Goal: Task Accomplishment & Management: Manage account settings

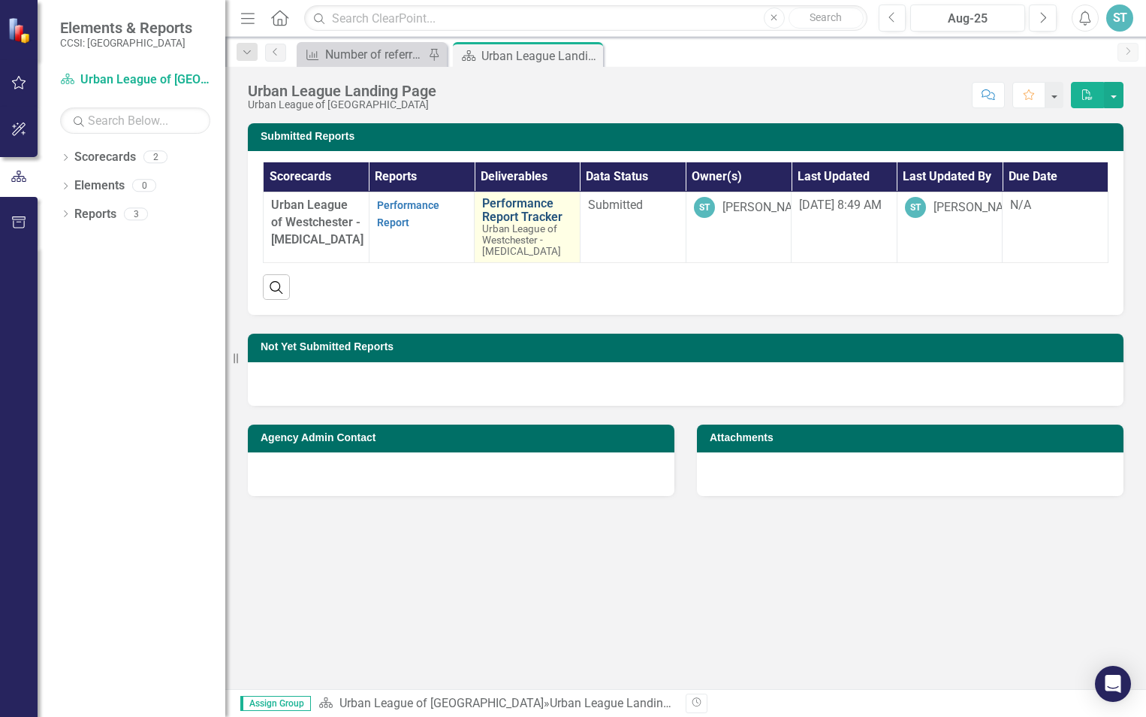
click at [515, 209] on link "Performance Report Tracker" at bounding box center [527, 210] width 90 height 26
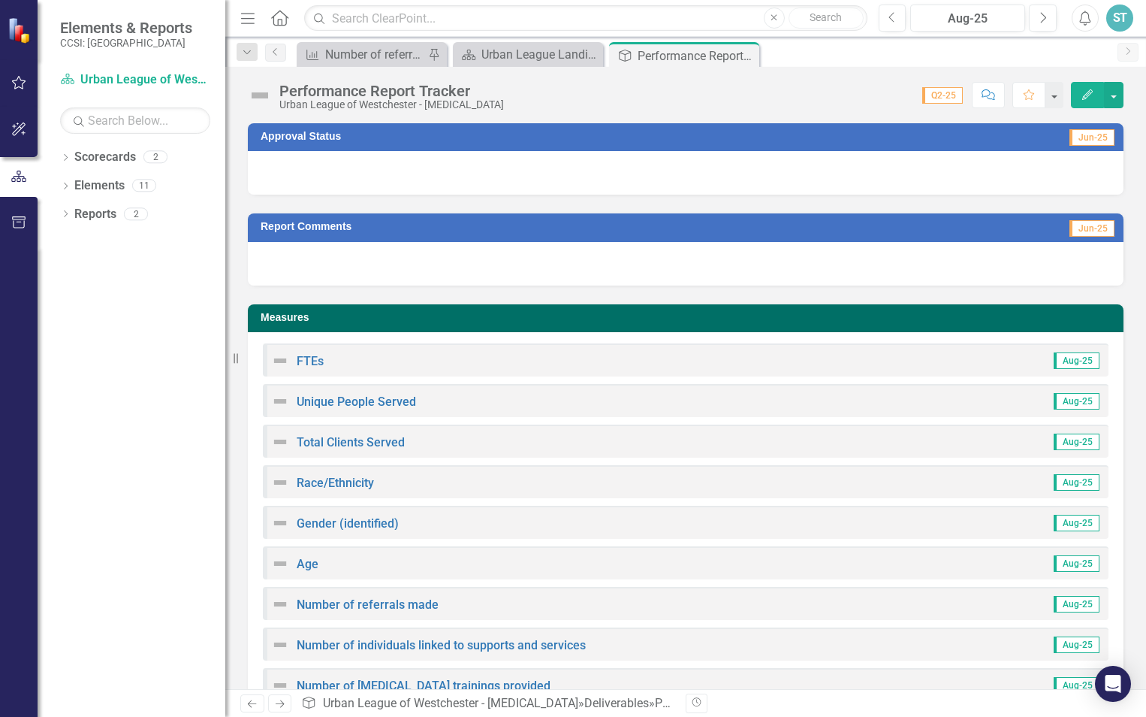
click at [1071, 361] on span "Aug-25" at bounding box center [1077, 360] width 46 height 17
click at [307, 362] on link "FTEs" at bounding box center [310, 361] width 27 height 14
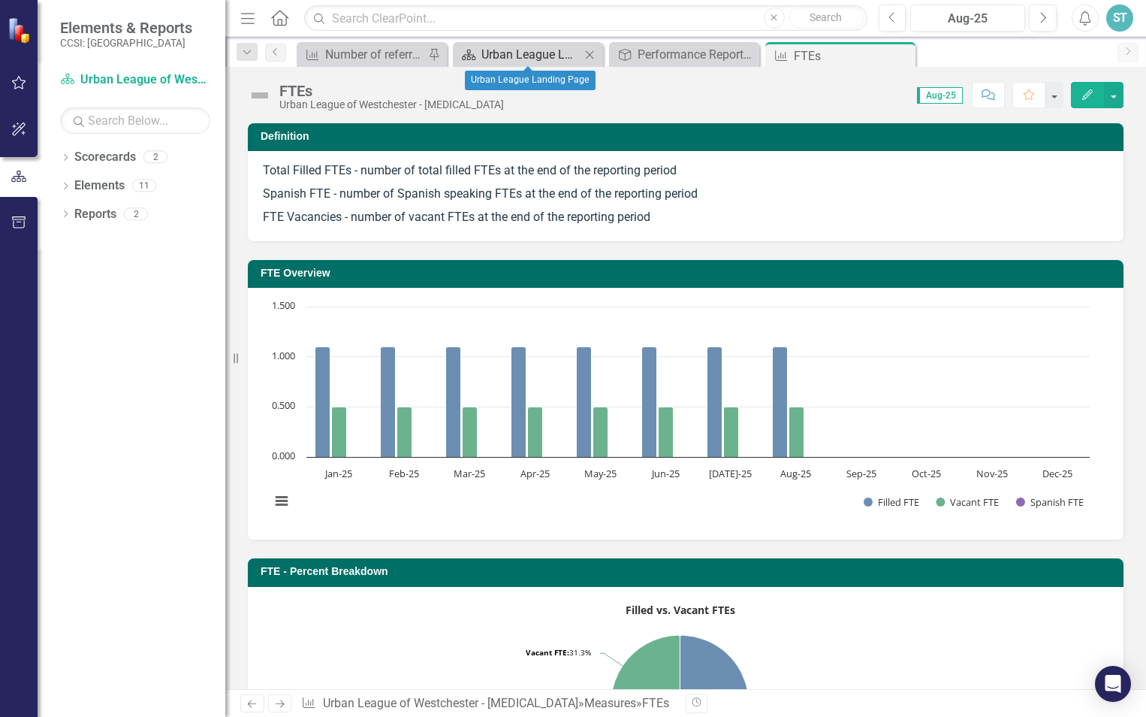
click at [524, 56] on div "Urban League Landing Page" at bounding box center [531, 54] width 99 height 19
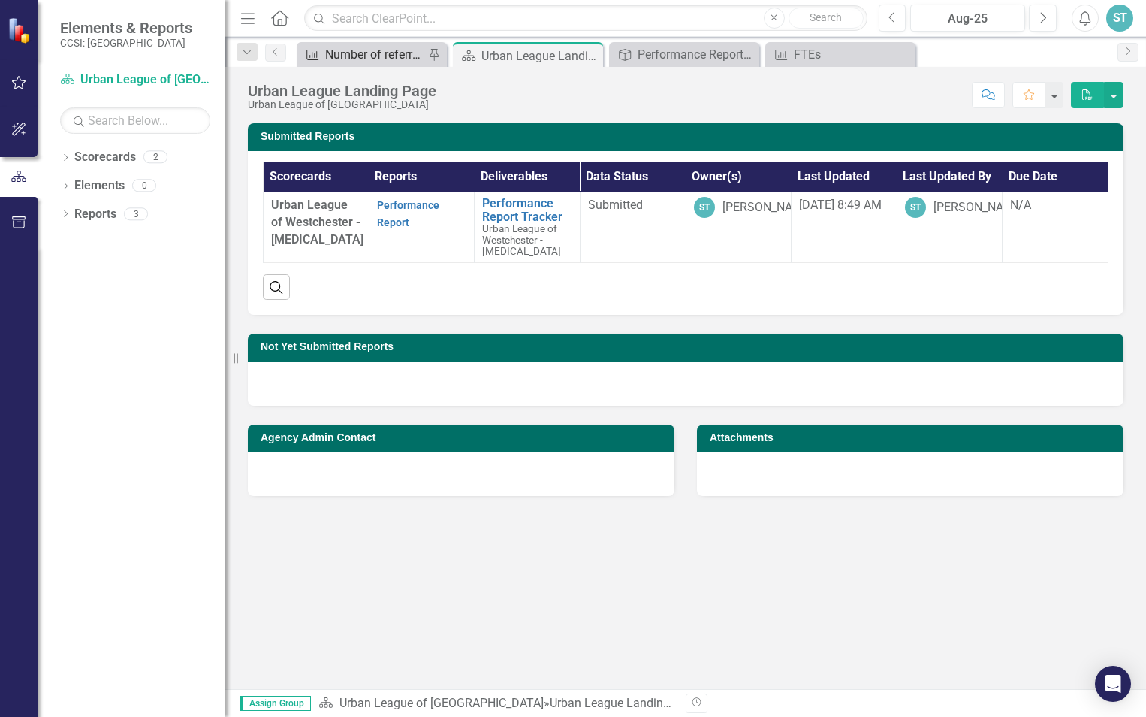
click at [402, 55] on div "Number of referrals made" at bounding box center [374, 54] width 99 height 19
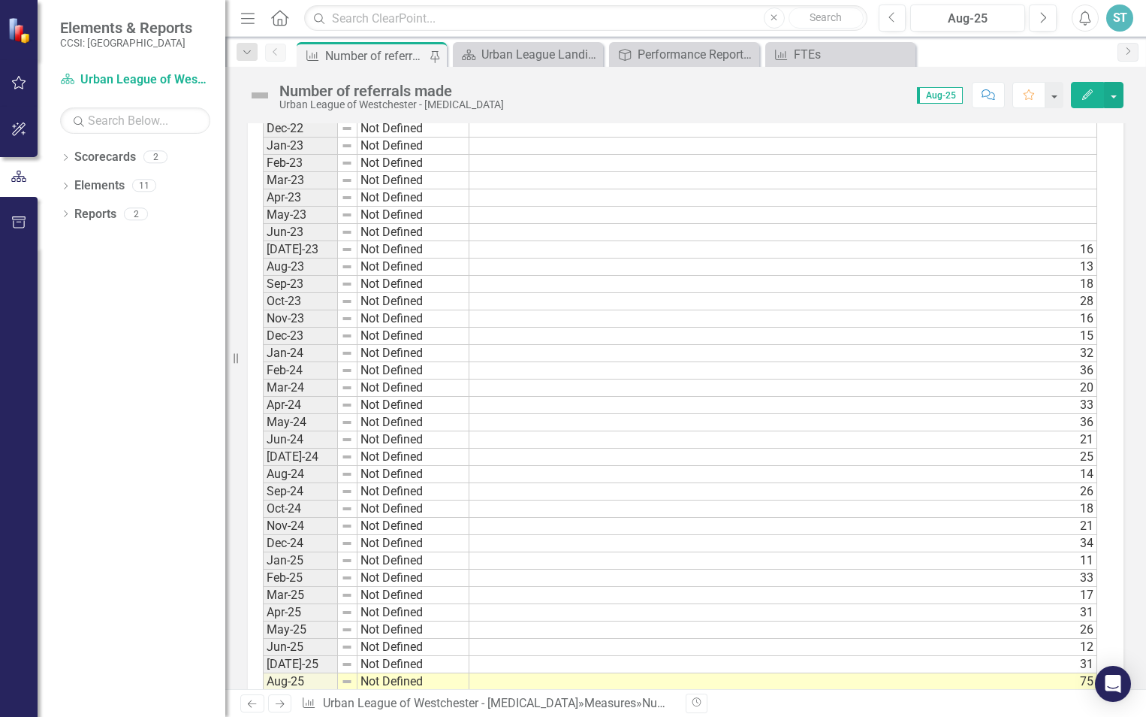
scroll to position [880, 0]
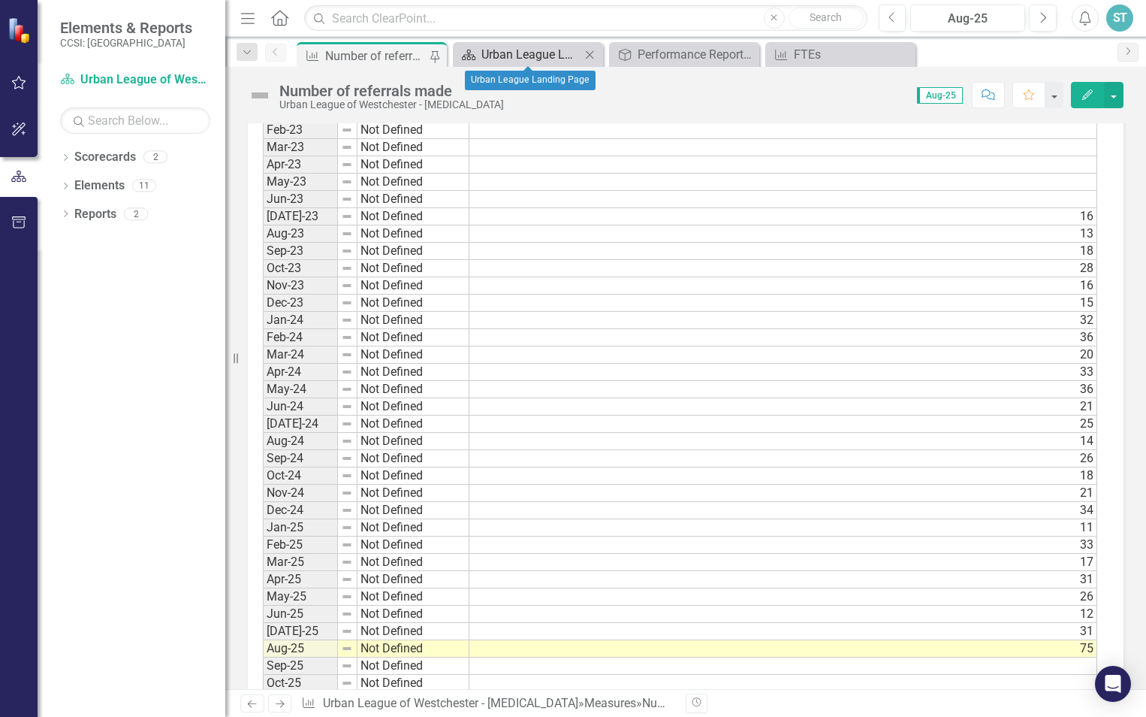
click at [527, 58] on div "Urban League Landing Page" at bounding box center [531, 54] width 99 height 19
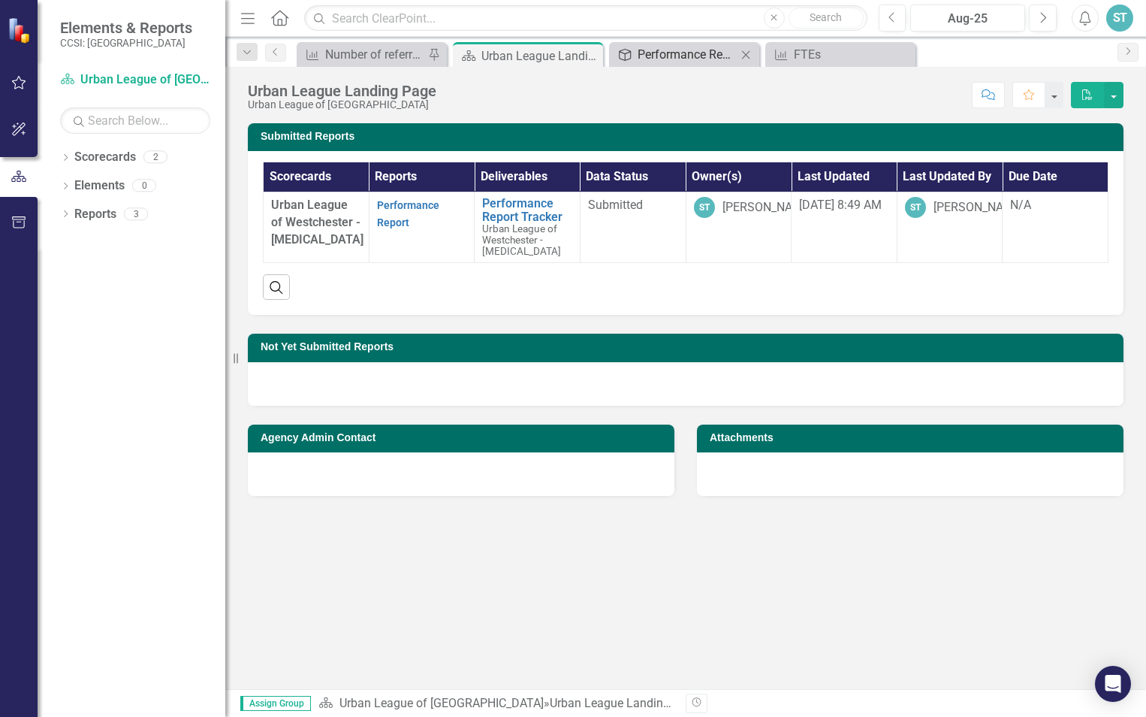
click at [660, 50] on div "Performance Report Tracker" at bounding box center [687, 54] width 99 height 19
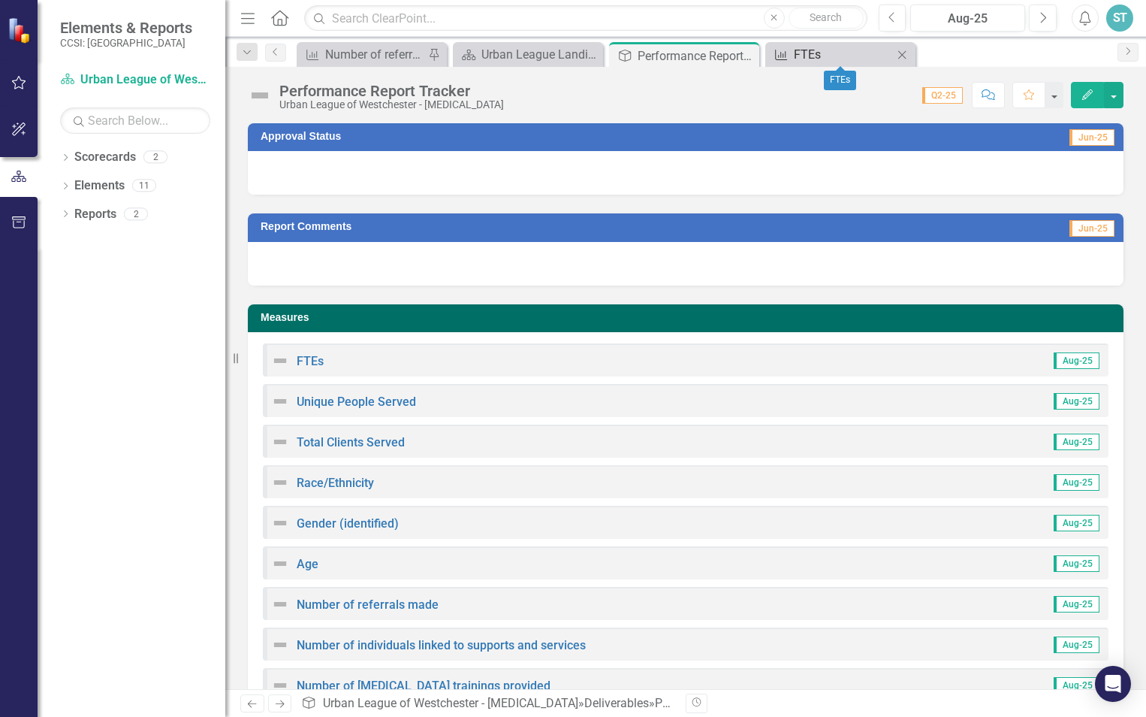
click at [791, 50] on link "Measure FTEs" at bounding box center [831, 54] width 124 height 19
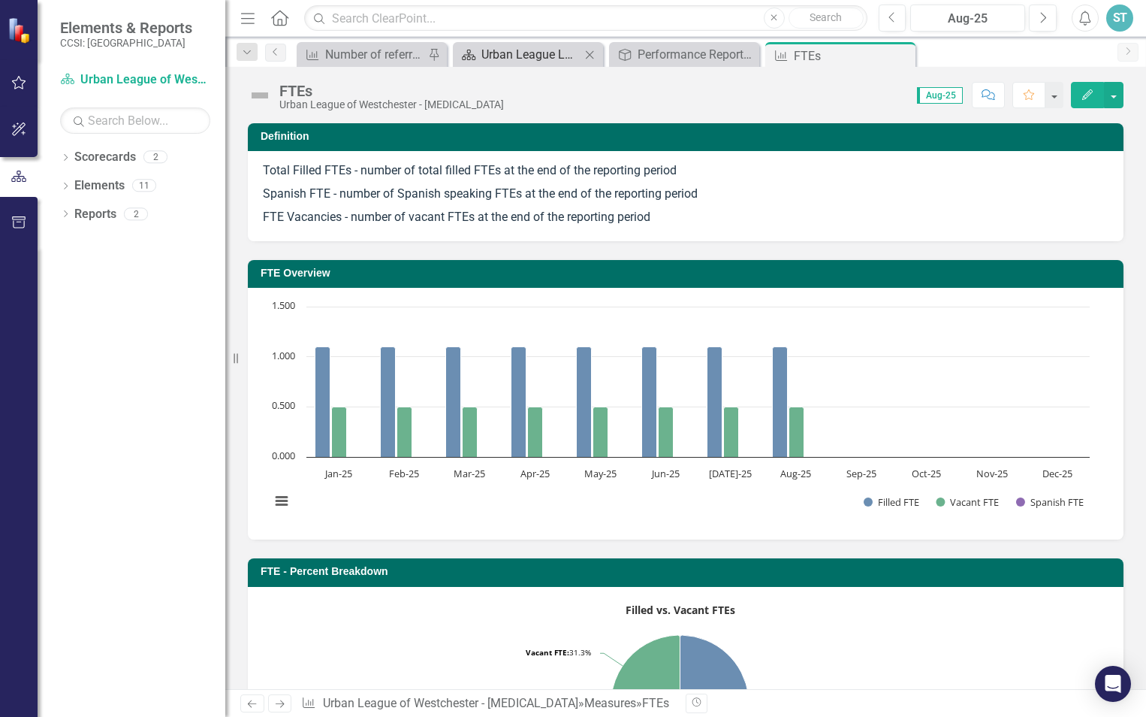
click at [518, 56] on div "Urban League Landing Page" at bounding box center [531, 54] width 99 height 19
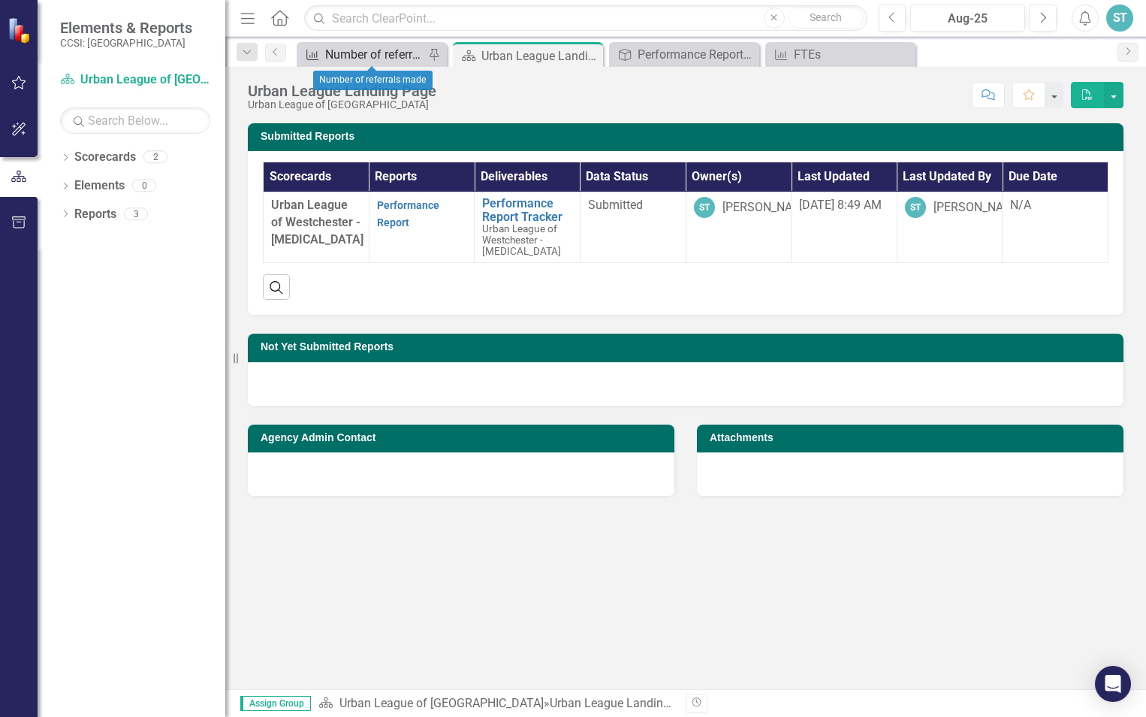
click at [417, 54] on div "Number of referrals made" at bounding box center [374, 54] width 99 height 19
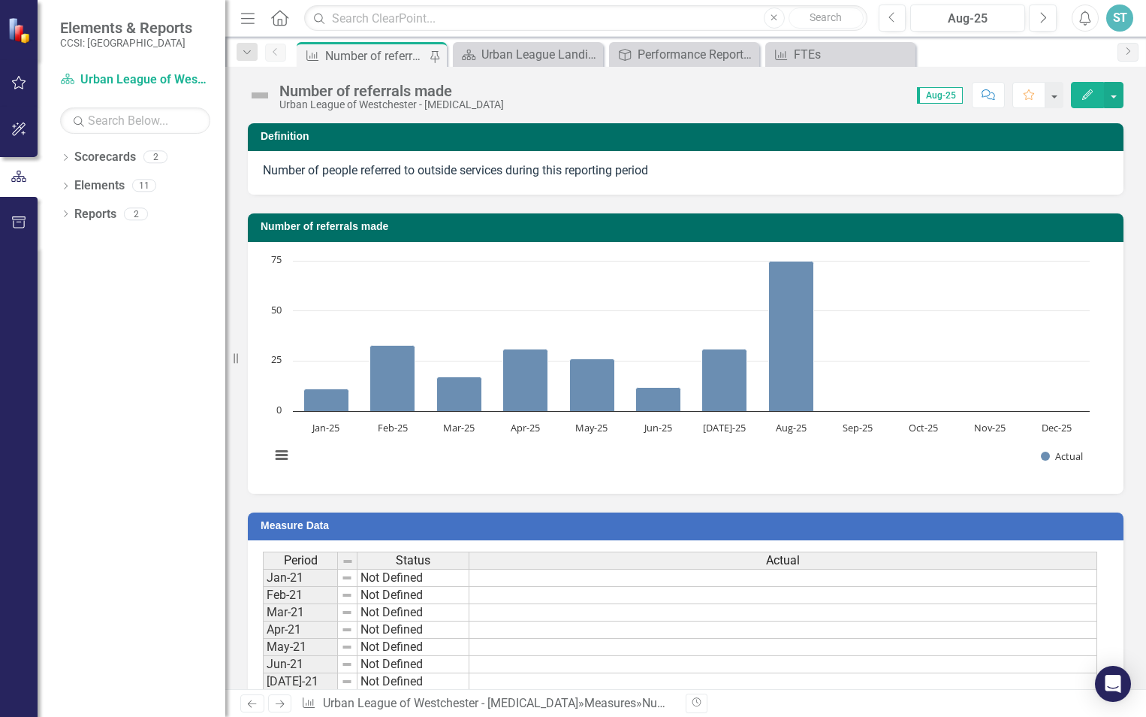
click at [283, 20] on icon "Home" at bounding box center [280, 18] width 20 height 16
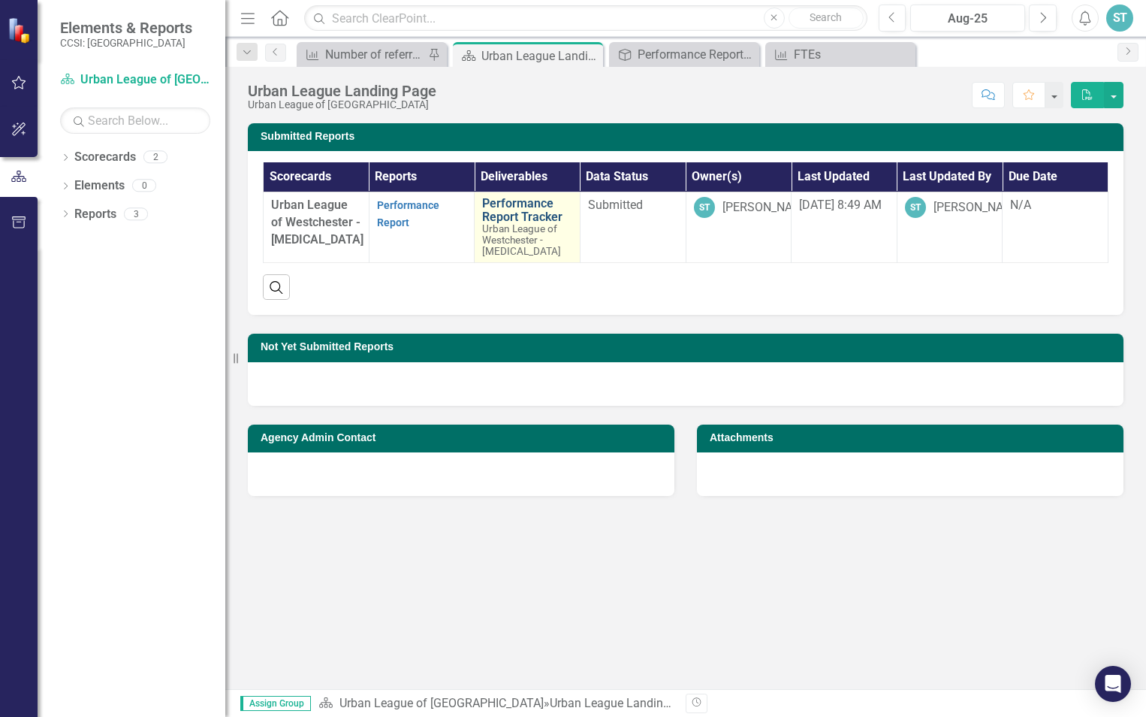
click at [494, 206] on link "Performance Report Tracker" at bounding box center [527, 210] width 90 height 26
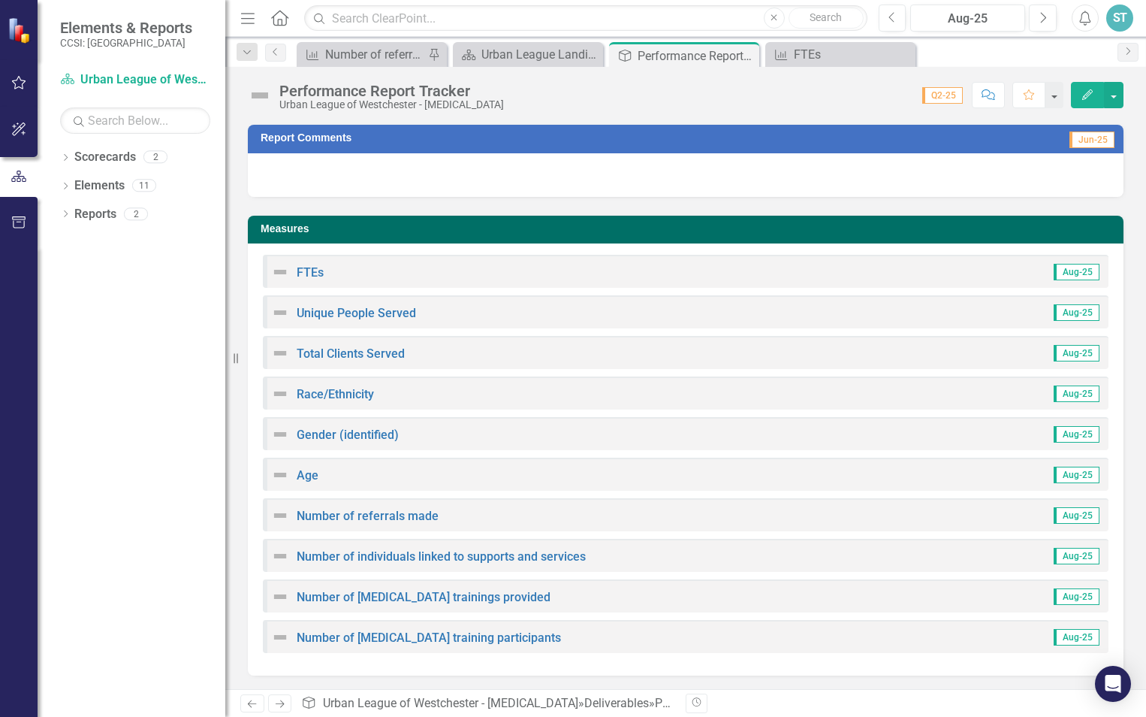
scroll to position [90, 0]
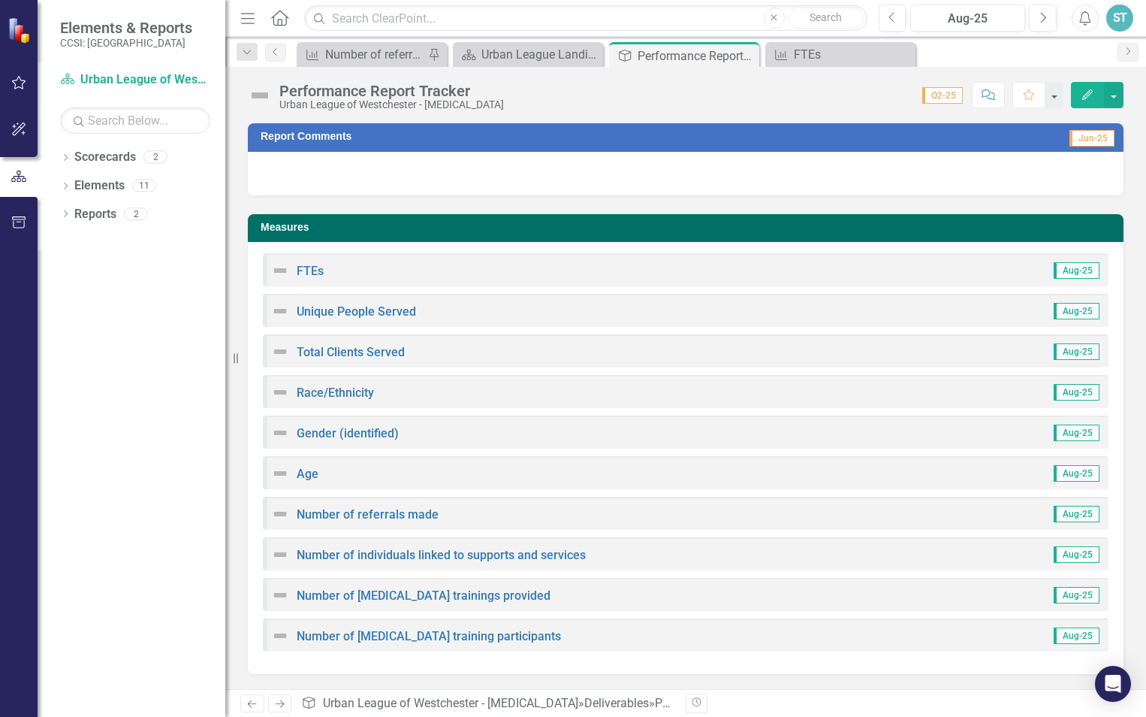
click at [287, 352] on img at bounding box center [280, 352] width 18 height 18
click at [316, 348] on link "Total Clients Served" at bounding box center [351, 352] width 108 height 14
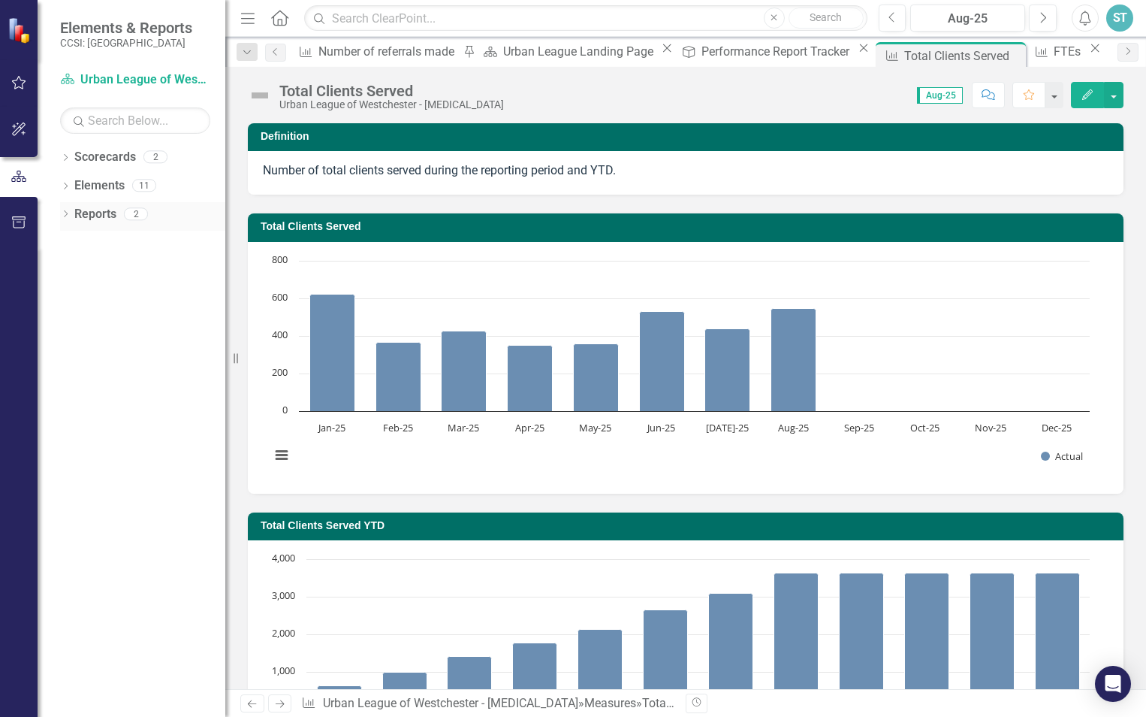
click at [100, 216] on link "Reports" at bounding box center [95, 214] width 42 height 17
click at [68, 212] on icon "Dropdown" at bounding box center [65, 215] width 11 height 8
click at [123, 298] on link "Deliverable Deliverables" at bounding box center [102, 293] width 87 height 17
click at [55, 293] on icon "Dropdown" at bounding box center [49, 295] width 11 height 8
click at [53, 263] on div "Dropdown" at bounding box center [47, 268] width 13 height 11
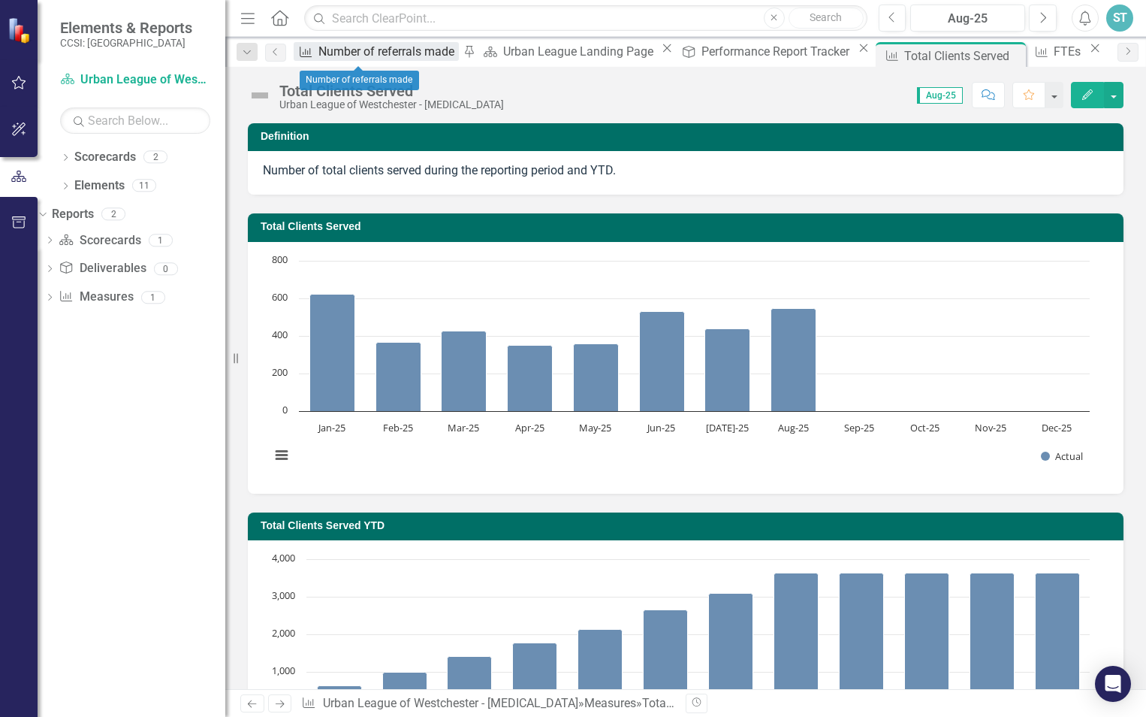
click at [369, 48] on div "Number of referrals made" at bounding box center [389, 51] width 140 height 19
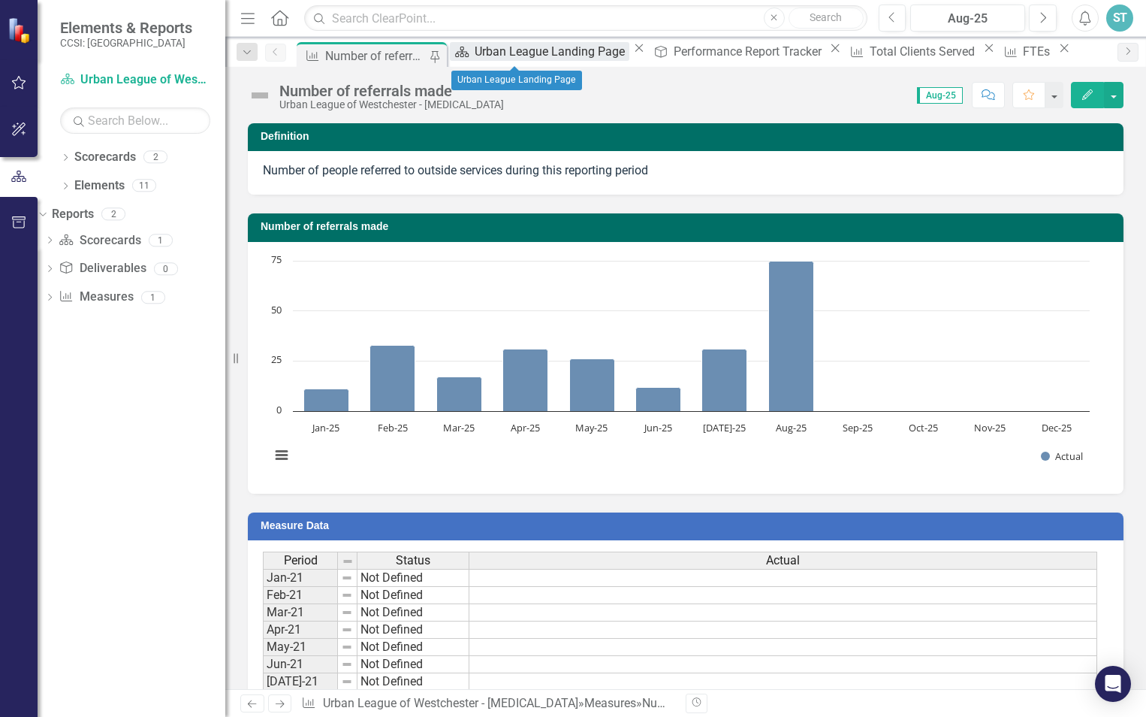
click at [536, 56] on div "Urban League Landing Page" at bounding box center [552, 51] width 155 height 19
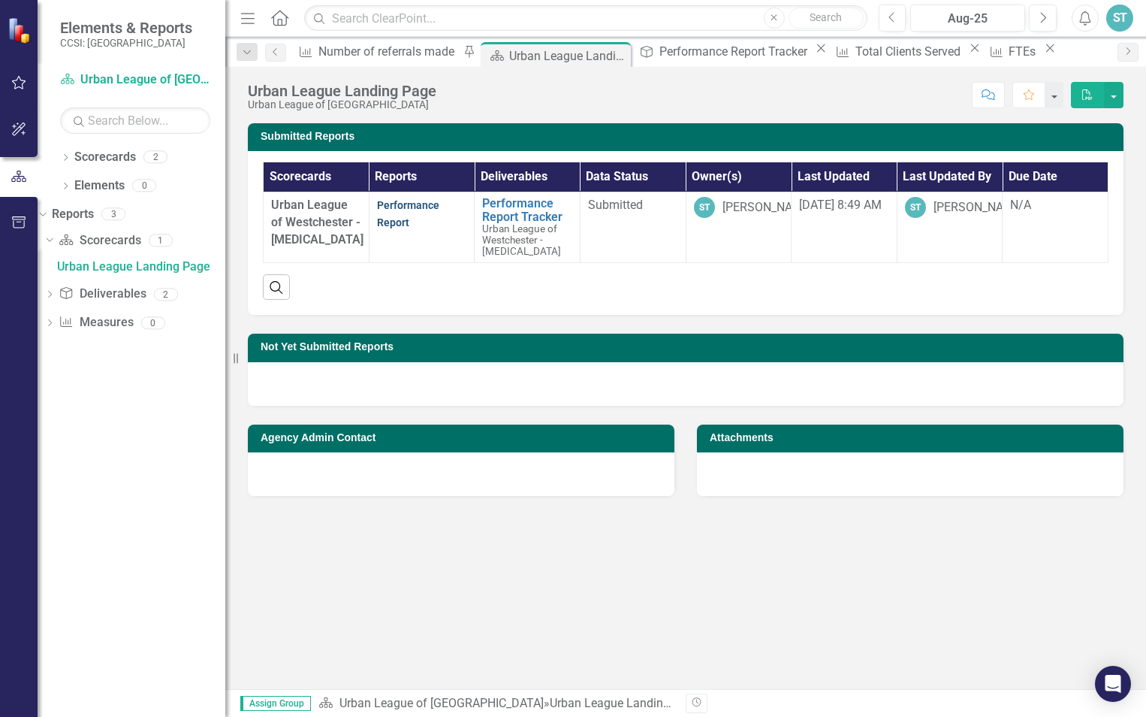
click at [395, 205] on link "Performance Report" at bounding box center [408, 213] width 62 height 29
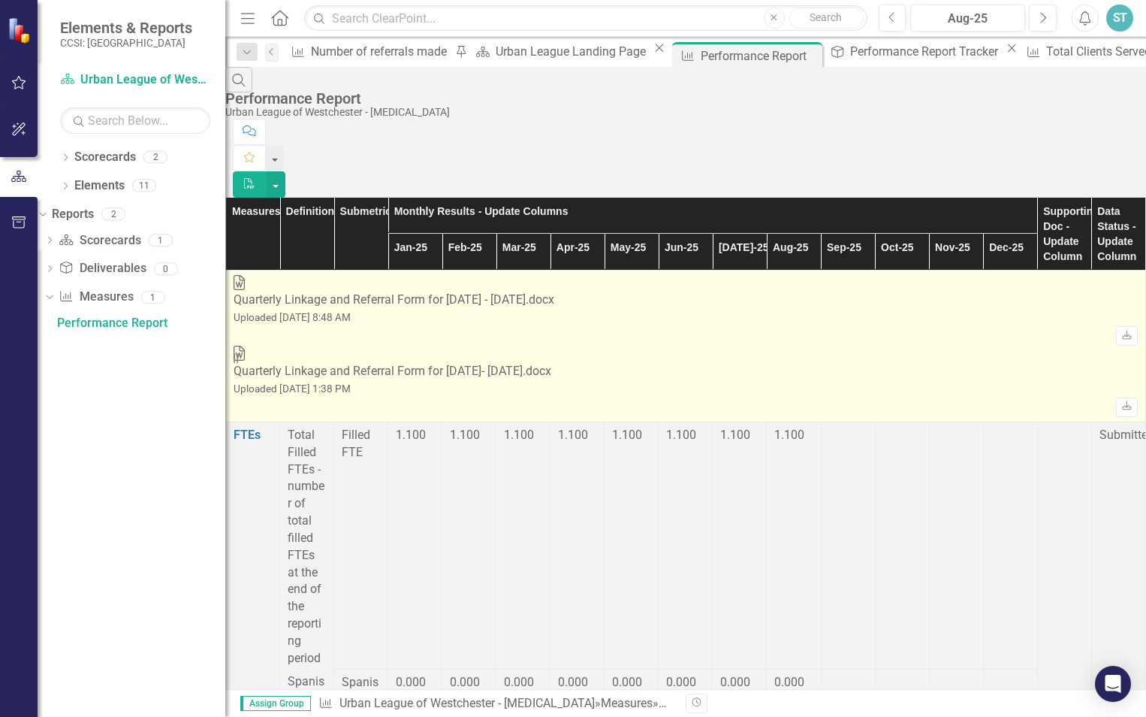
click at [554, 291] on div "Quarterly Linkage and Referral Form for [DATE] - [DATE].docx" at bounding box center [394, 299] width 321 height 17
click at [334, 291] on div "Quarterly Linkage and Referral Form for [DATE] - [DATE].docx" at bounding box center [394, 299] width 321 height 17
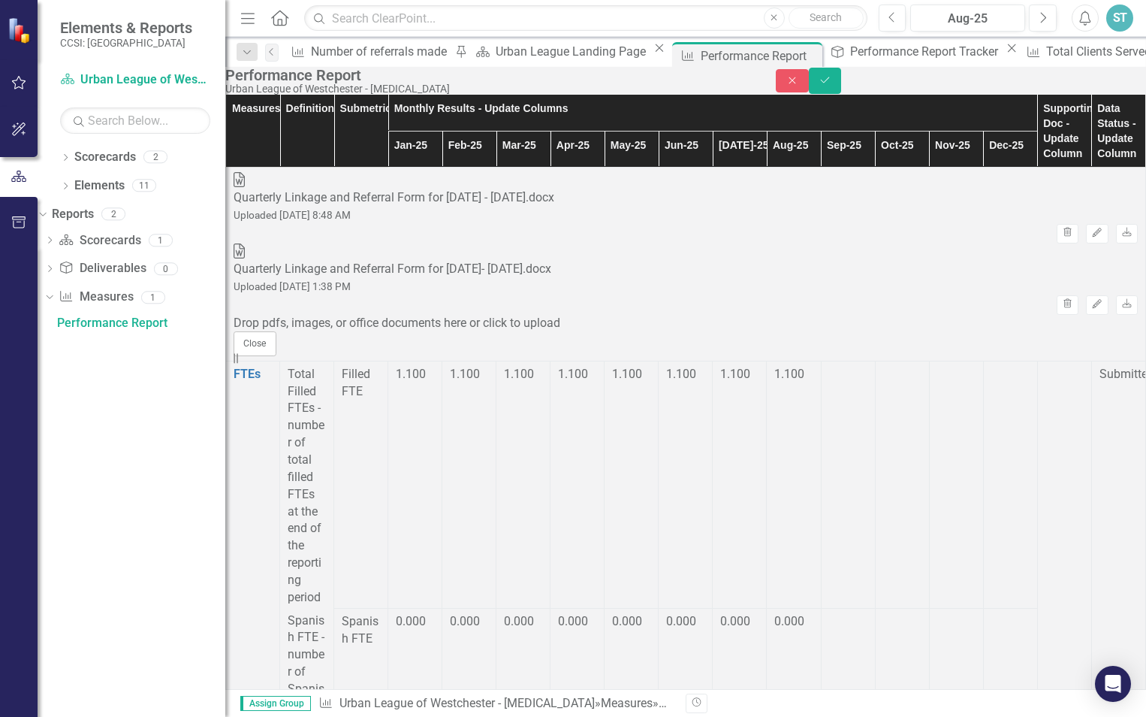
scroll to position [1728, 0]
click at [895, 12] on icon "Previous" at bounding box center [893, 18] width 8 height 14
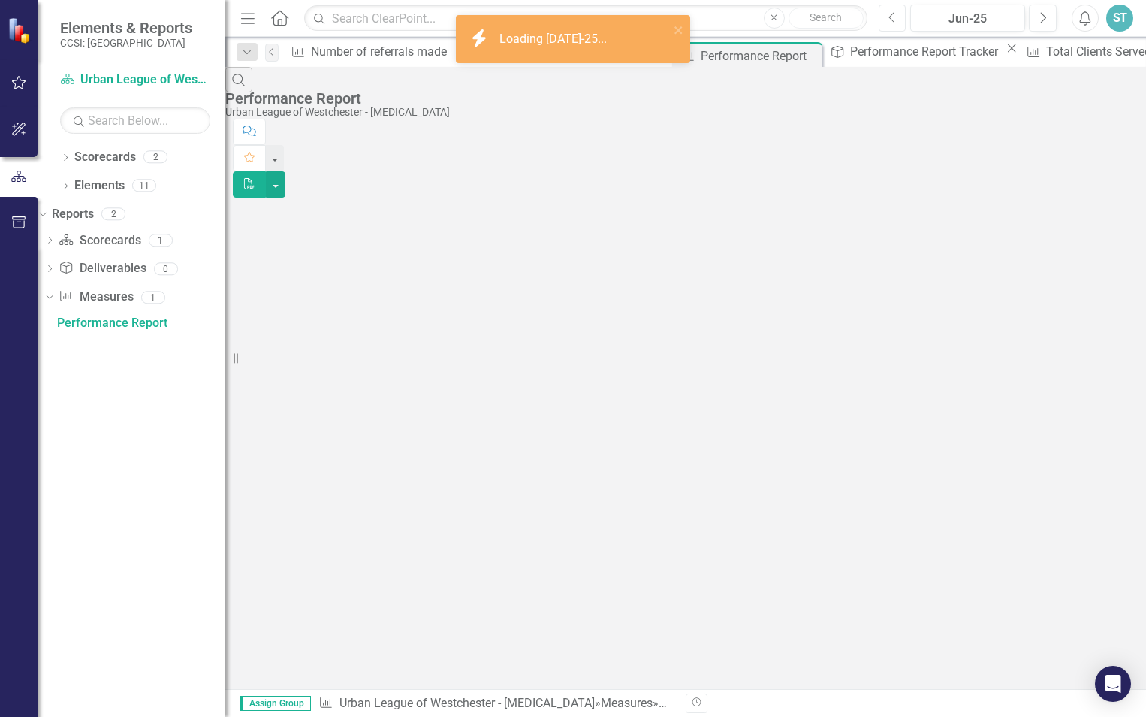
click at [895, 12] on icon "Previous" at bounding box center [893, 18] width 8 height 14
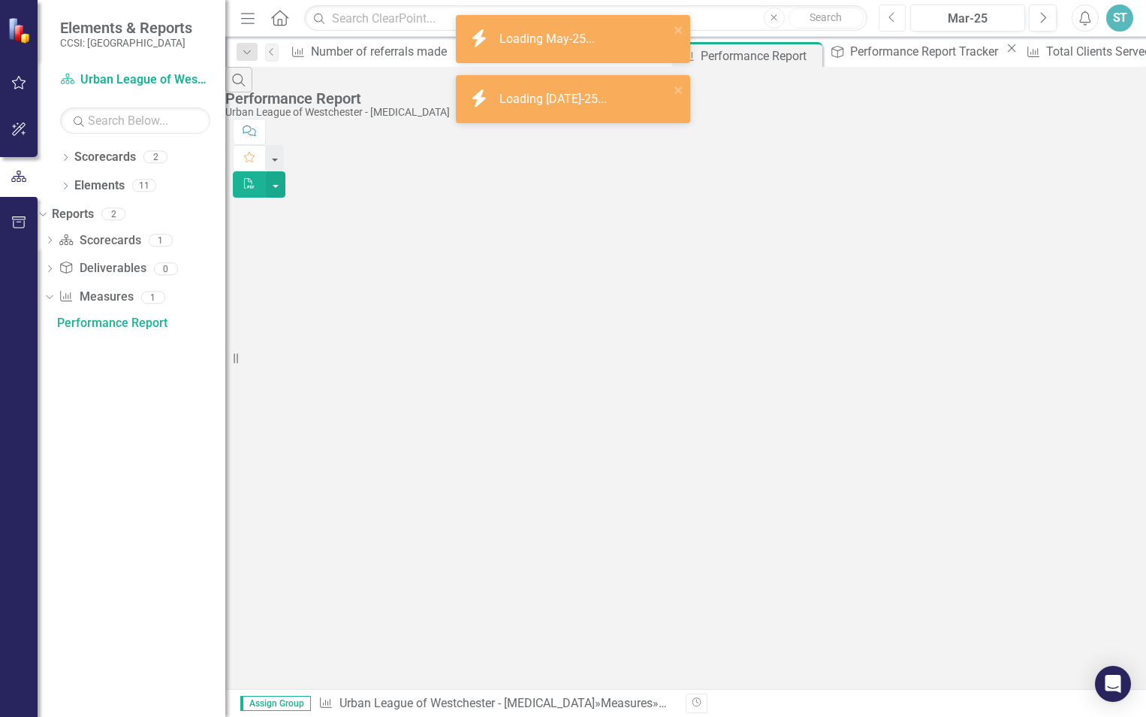
click at [895, 12] on icon "Previous" at bounding box center [893, 18] width 8 height 14
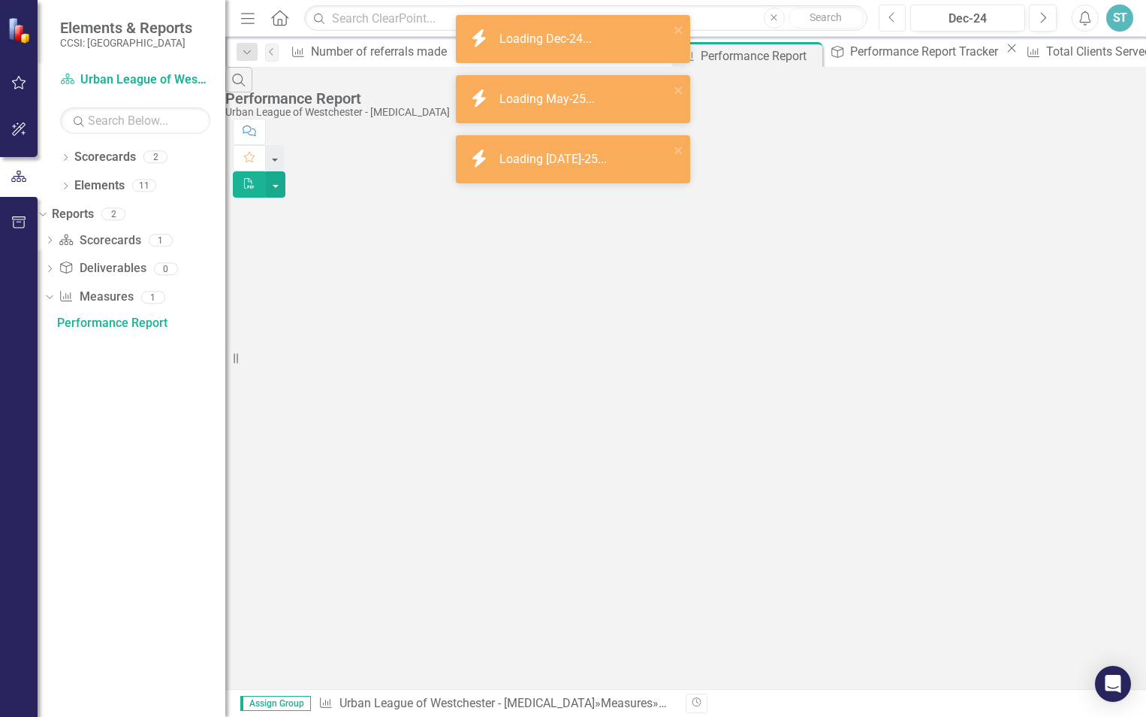
click at [895, 12] on icon "Previous" at bounding box center [893, 18] width 8 height 14
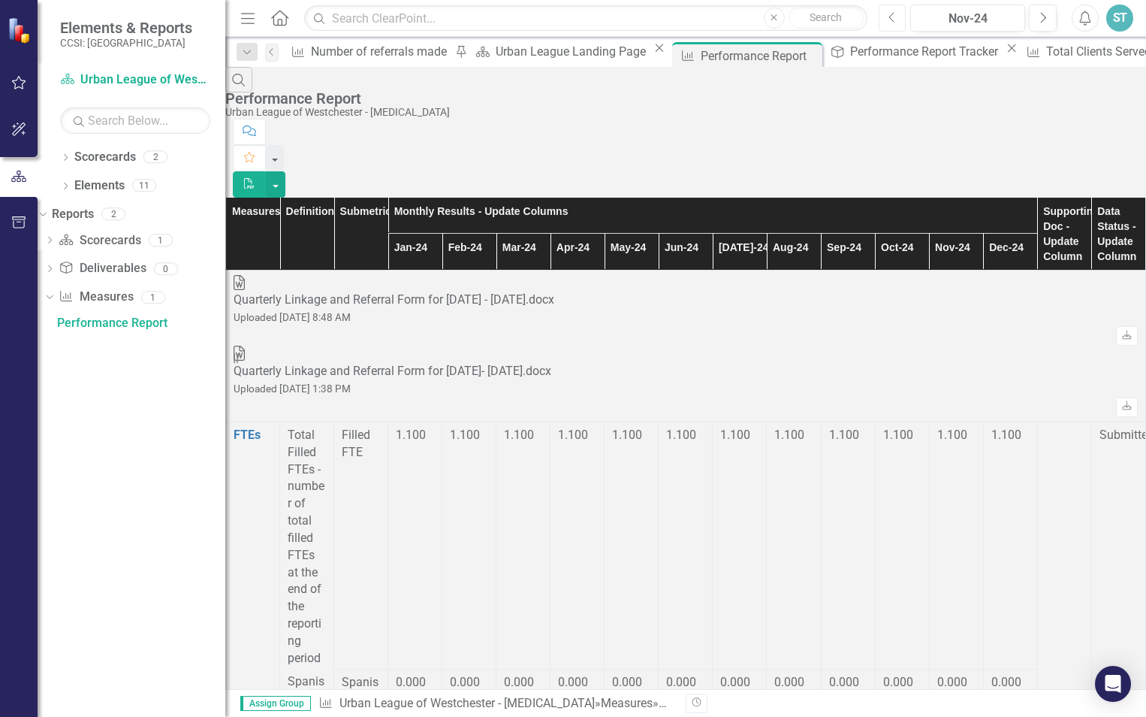
scroll to position [1643, 732]
click at [1043, 16] on icon "Next" at bounding box center [1043, 18] width 8 height 14
click at [1123, 17] on div "ST" at bounding box center [1120, 18] width 27 height 27
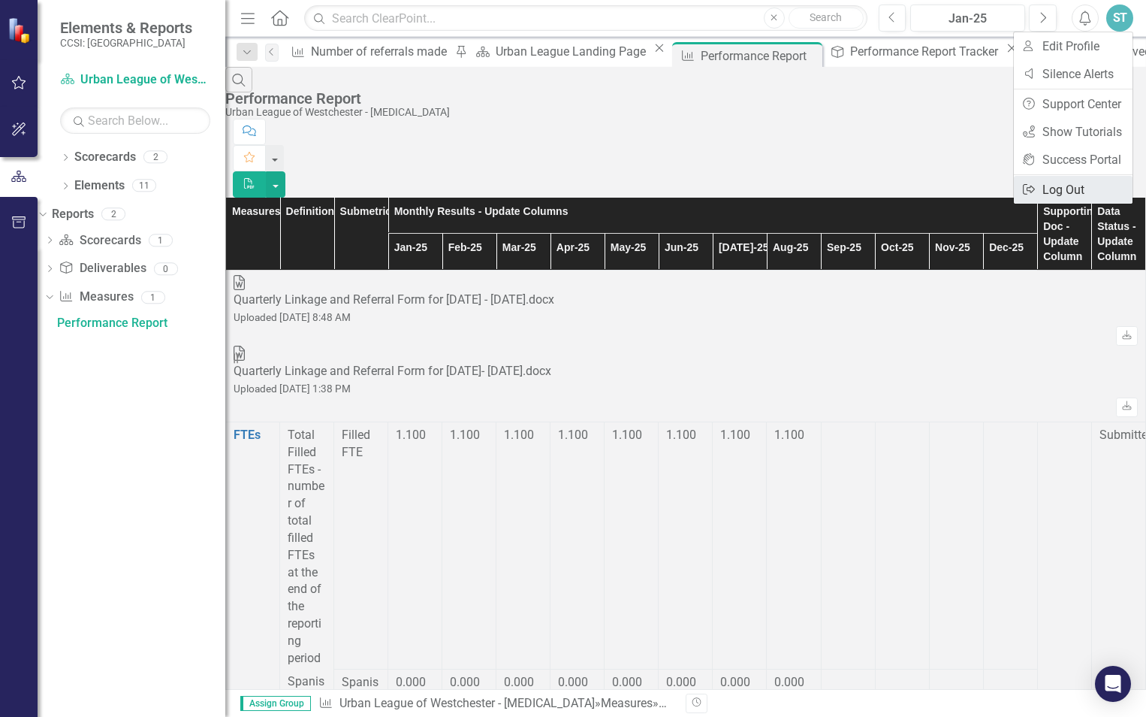
click at [1076, 189] on link "Logout Log Out" at bounding box center [1073, 190] width 119 height 28
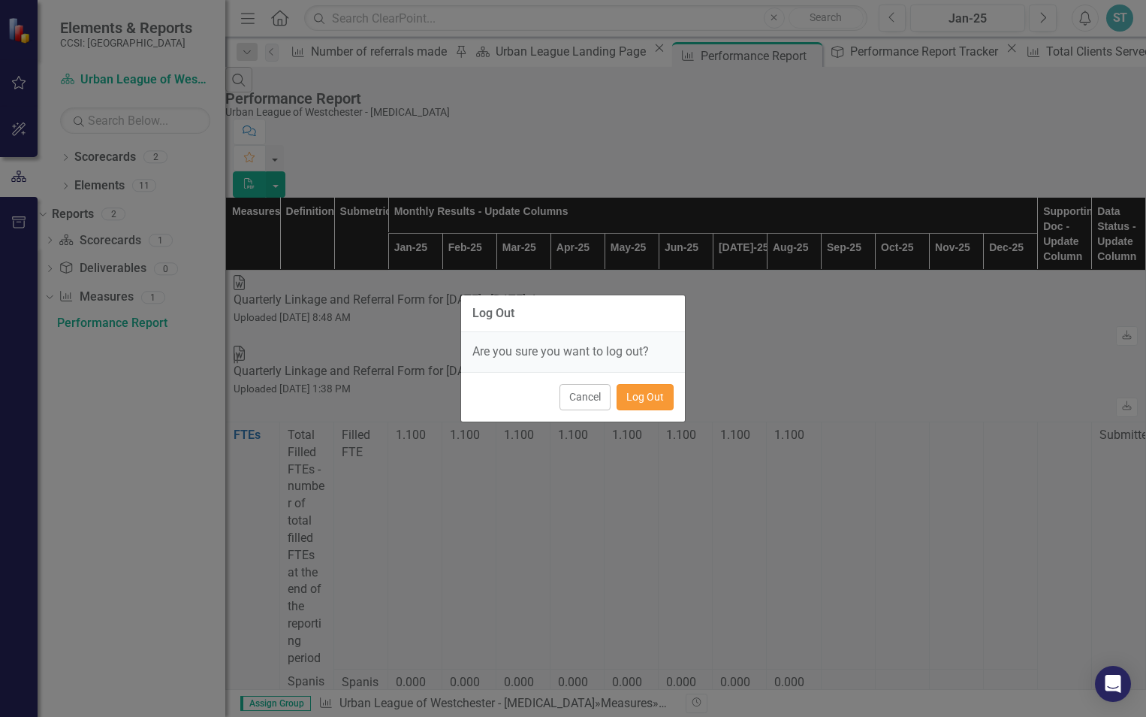
click at [646, 406] on button "Log Out" at bounding box center [645, 397] width 57 height 26
